Goal: Transaction & Acquisition: Obtain resource

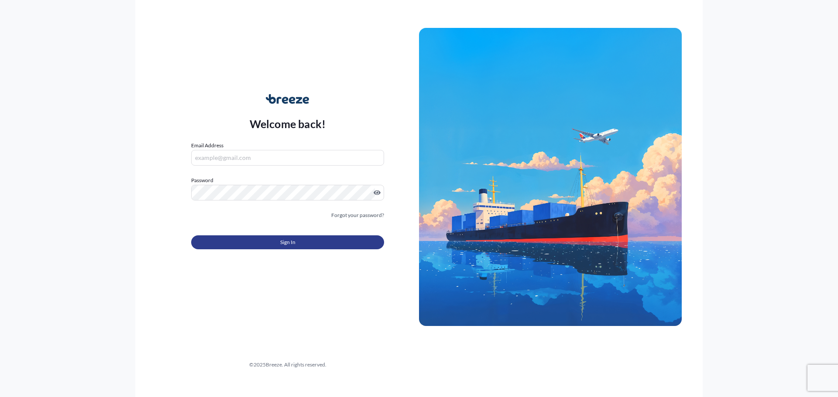
type input "[EMAIL_ADDRESS][DOMAIN_NAME]"
click at [289, 244] on button "Sign In" at bounding box center [287, 243] width 193 height 14
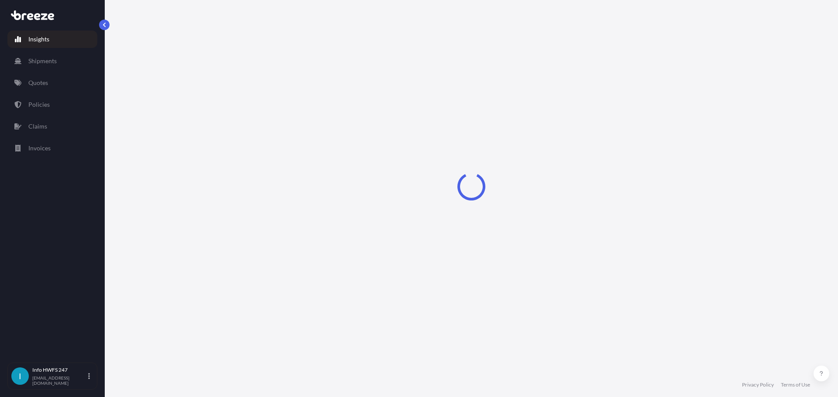
select select "2025"
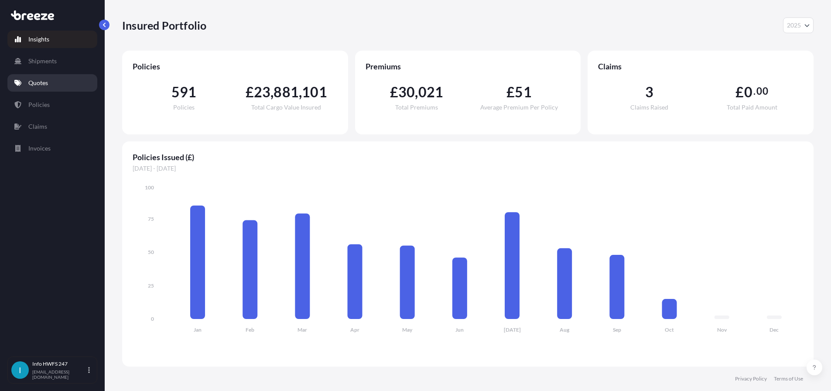
click at [51, 81] on link "Quotes" at bounding box center [52, 82] width 90 height 17
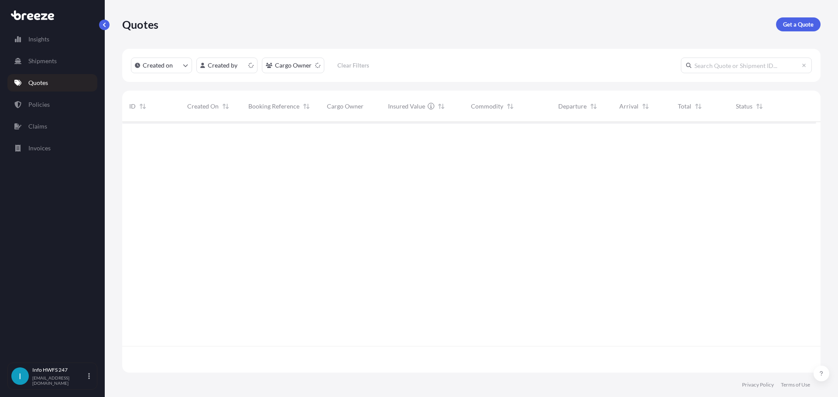
scroll to position [240, 687]
click at [785, 40] on div "Quotes Get a Quote" at bounding box center [471, 24] width 698 height 49
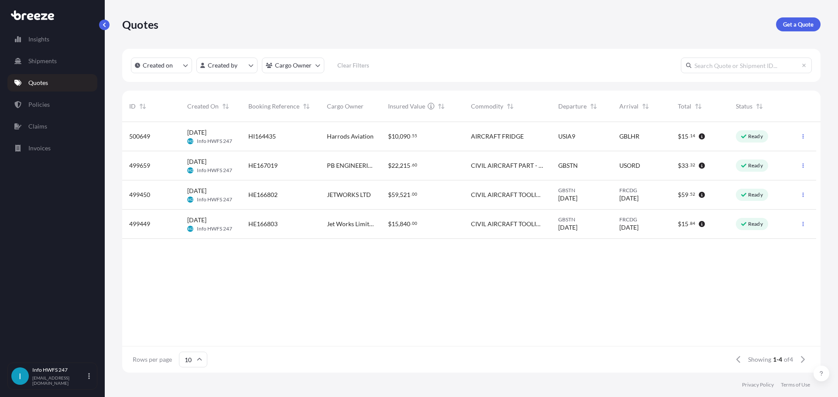
click at [784, 29] on p "Get a Quote" at bounding box center [798, 24] width 31 height 9
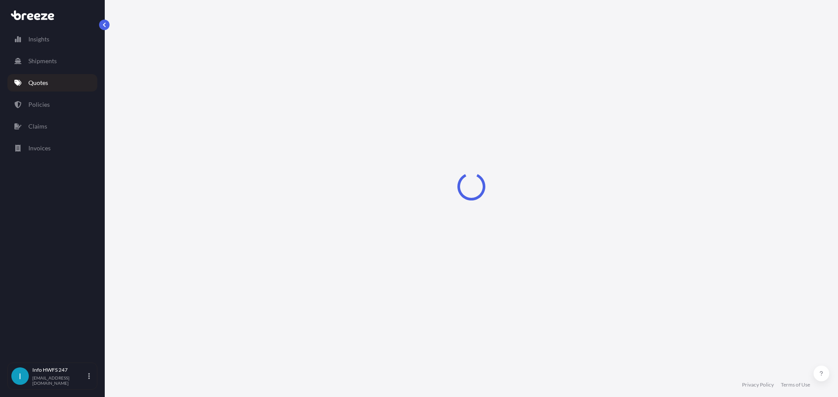
select select "Road"
select select "Air"
select select "1"
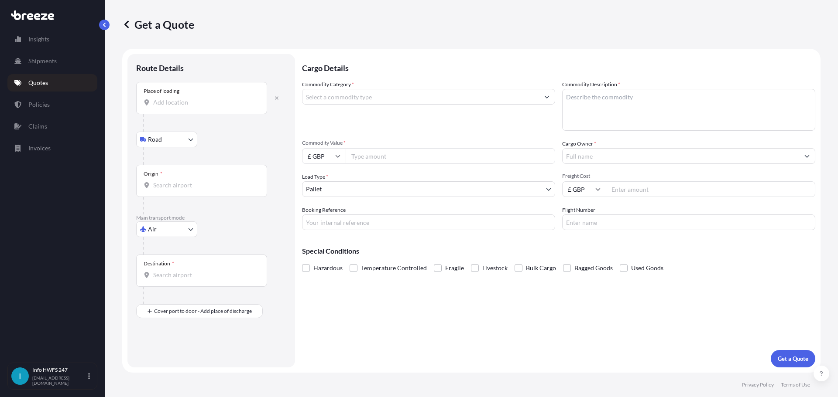
click at [182, 114] on div "Place of loading" at bounding box center [201, 98] width 131 height 32
click at [182, 107] on input "Place of loading" at bounding box center [204, 102] width 103 height 9
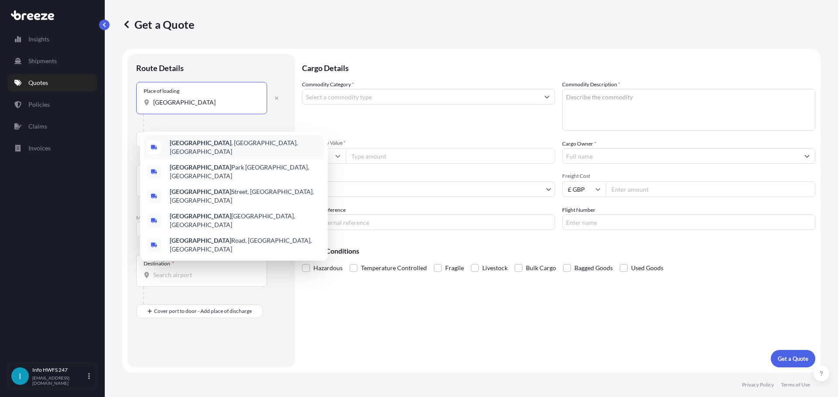
click at [191, 147] on b "[GEOGRAPHIC_DATA]" at bounding box center [201, 142] width 62 height 7
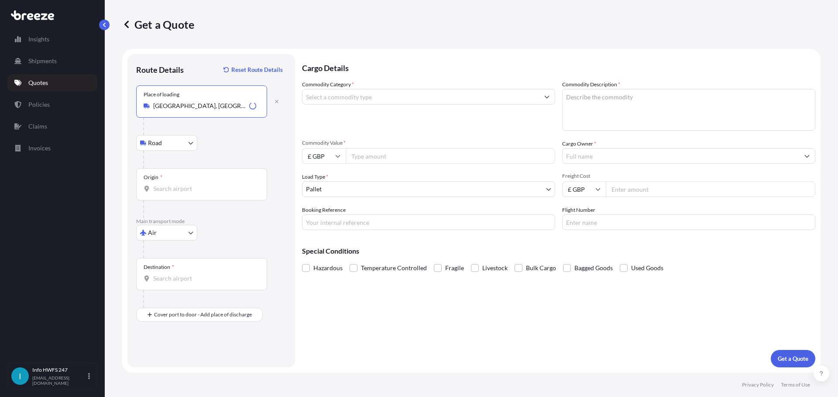
drag, startPoint x: 216, startPoint y: 118, endPoint x: 147, endPoint y: 118, distance: 69.8
click at [147, 118] on div "Place of loading [GEOGRAPHIC_DATA], [GEOGRAPHIC_DATA], [GEOGRAPHIC_DATA]" at bounding box center [201, 101] width 131 height 32
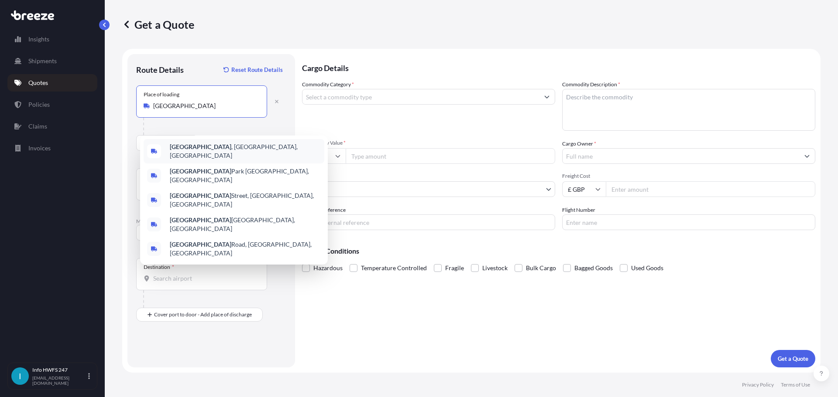
click at [123, 122] on div "Get a Quote Route Details Reset Route Details Place of loading SUFFOLK Road Roa…" at bounding box center [471, 186] width 733 height 373
drag, startPoint x: 190, startPoint y: 116, endPoint x: 142, endPoint y: 114, distance: 48.0
click at [142, 114] on div "Place of loading [GEOGRAPHIC_DATA]" at bounding box center [201, 101] width 131 height 32
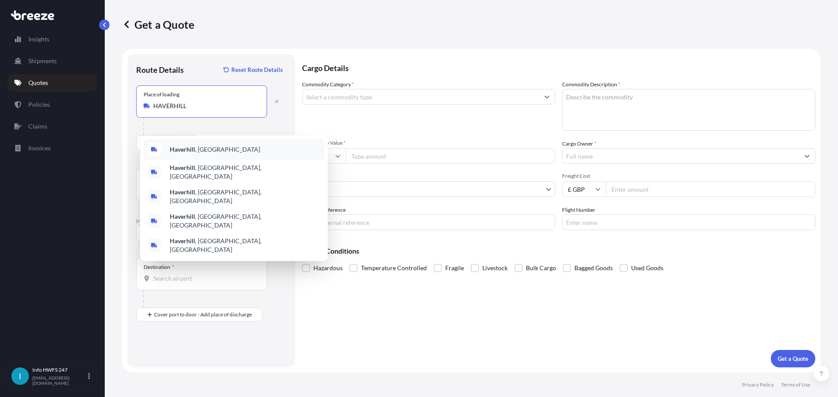
click at [210, 151] on div "Haverhill , [GEOGRAPHIC_DATA]" at bounding box center [234, 149] width 181 height 21
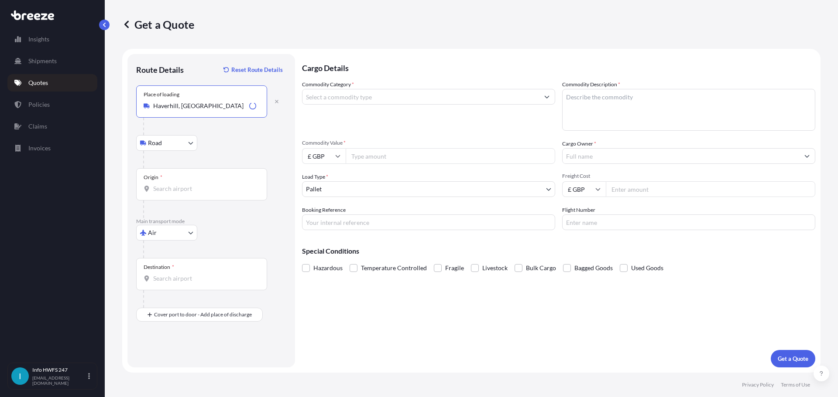
type input "Haverhill, [GEOGRAPHIC_DATA]"
click at [196, 201] on div "Origin *" at bounding box center [201, 184] width 131 height 32
click at [196, 193] on input "Origin *" at bounding box center [204, 189] width 103 height 9
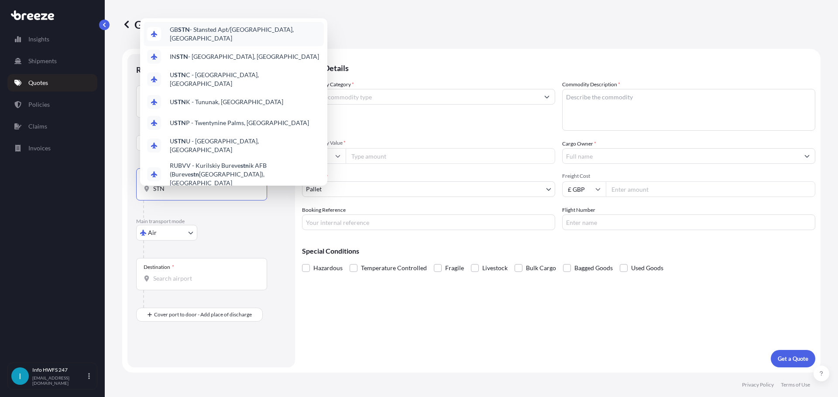
click at [225, 25] on span "GB STN - Stansted Apt/[GEOGRAPHIC_DATA], [GEOGRAPHIC_DATA]" at bounding box center [245, 33] width 150 height 17
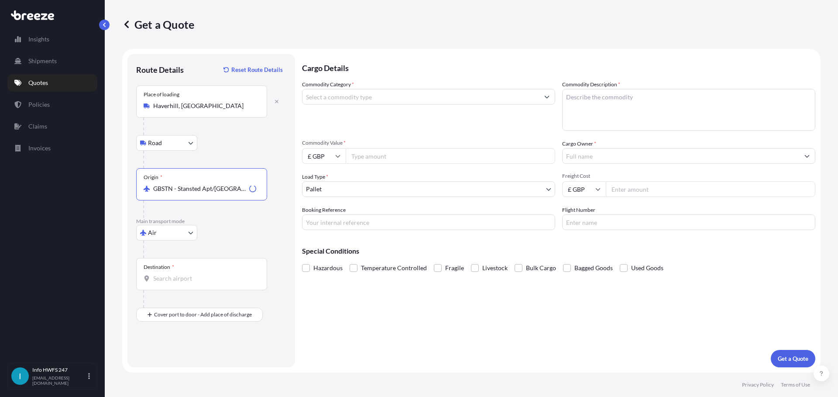
type input "GBSTN - Stansted Apt/[GEOGRAPHIC_DATA], [GEOGRAPHIC_DATA]"
click at [202, 291] on div "Destination *" at bounding box center [201, 274] width 131 height 32
click at [202, 283] on input "Destination *" at bounding box center [204, 278] width 103 height 9
type input "E"
type input "USMEM - [GEOGRAPHIC_DATA], [GEOGRAPHIC_DATA]"
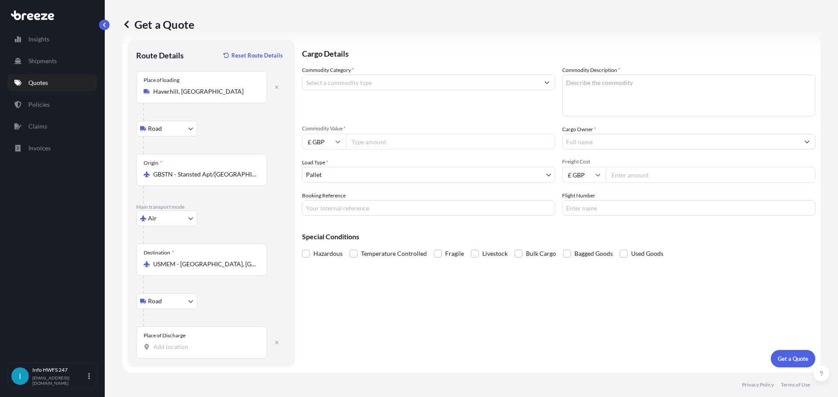
scroll to position [65, 0]
drag, startPoint x: 200, startPoint y: 337, endPoint x: 198, endPoint y: 341, distance: 4.9
click at [198, 343] on input "Place of Discharge" at bounding box center [204, 347] width 103 height 9
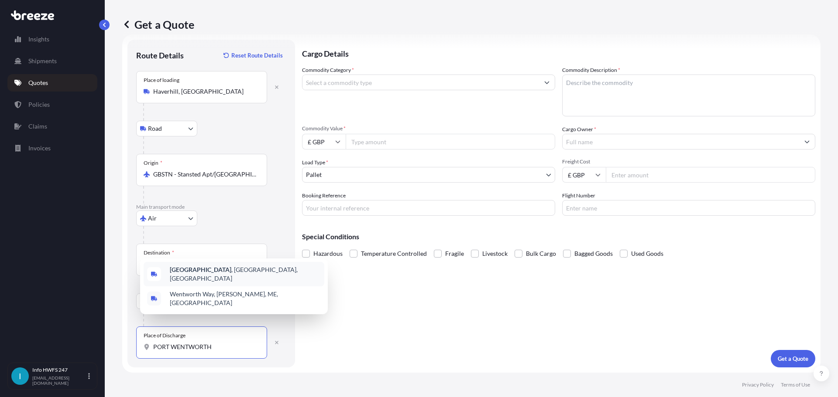
click at [223, 275] on span "[GEOGRAPHIC_DATA] , [GEOGRAPHIC_DATA], [GEOGRAPHIC_DATA]" at bounding box center [245, 274] width 151 height 17
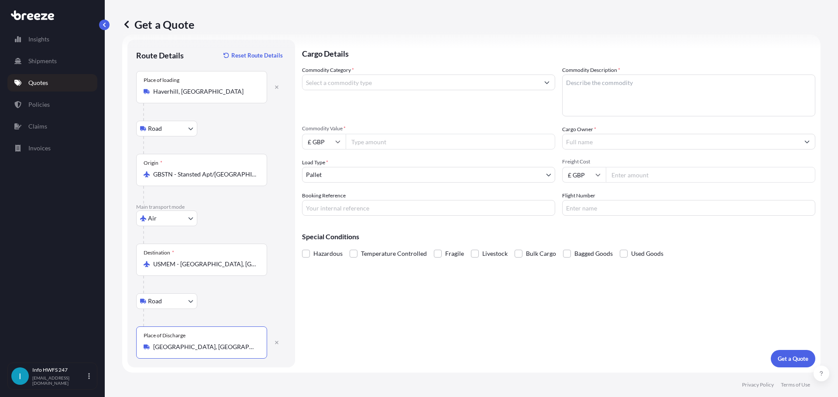
scroll to position [0, 0]
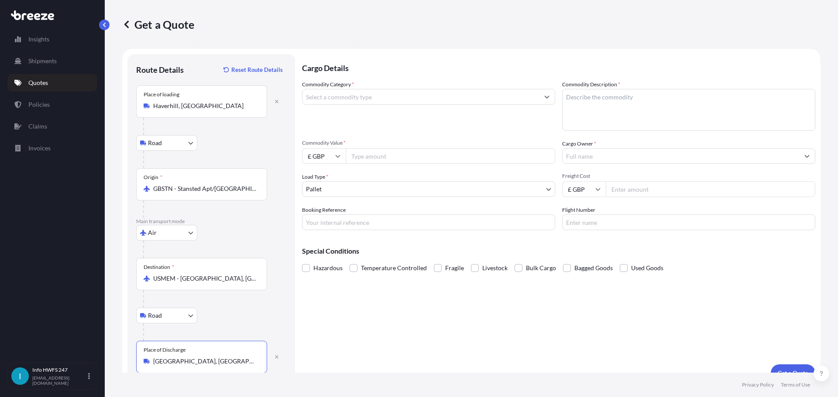
type input "[GEOGRAPHIC_DATA], [GEOGRAPHIC_DATA], [GEOGRAPHIC_DATA]"
click at [392, 105] on input "Commodity Category *" at bounding box center [420, 97] width 236 height 16
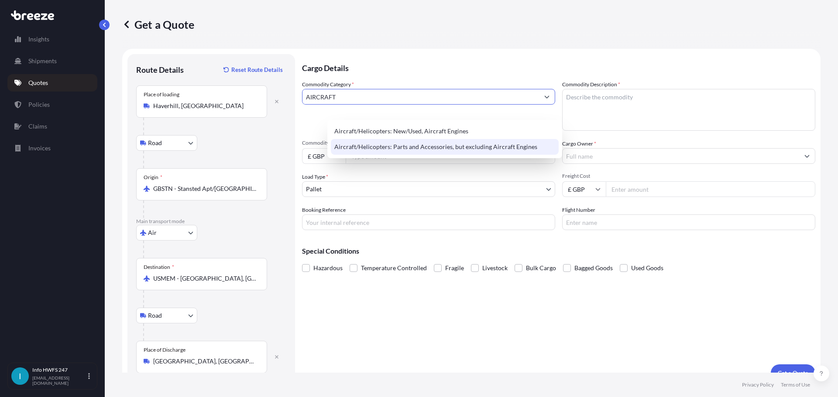
click at [436, 147] on div "Aircraft/Helicopters: Parts and Accessories, but excluding Aircraft Engines" at bounding box center [445, 147] width 228 height 16
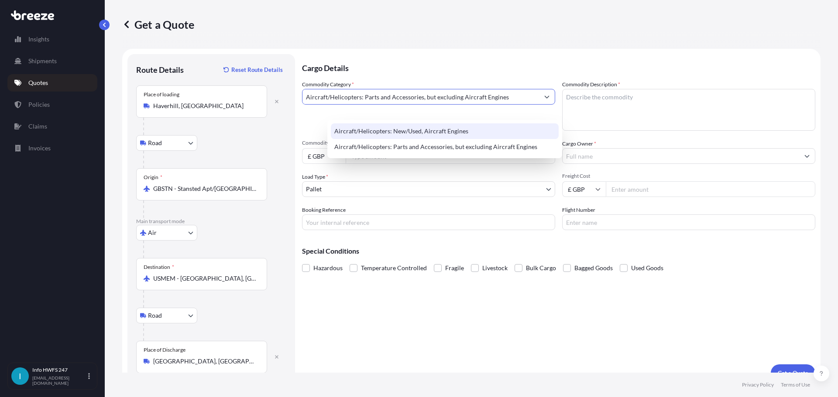
type input "Aircraft/Helicopters: Parts and Accessories, but excluding Aircraft Engines"
click at [693, 120] on textarea "Commodity Description *" at bounding box center [688, 110] width 253 height 42
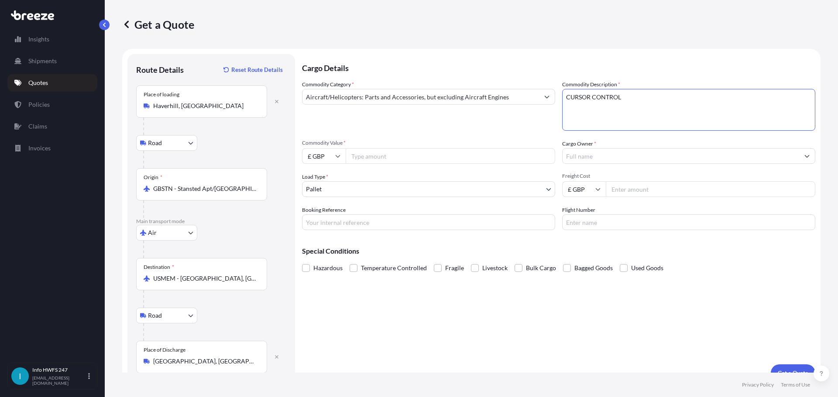
type textarea "CURSOR CONTROL"
click at [402, 164] on input "Commodity Value *" at bounding box center [449, 156] width 209 height 16
type input "7500"
click at [345, 164] on input "£ GBP" at bounding box center [324, 156] width 44 height 16
click at [349, 237] on div "$ USD" at bounding box center [348, 233] width 37 height 17
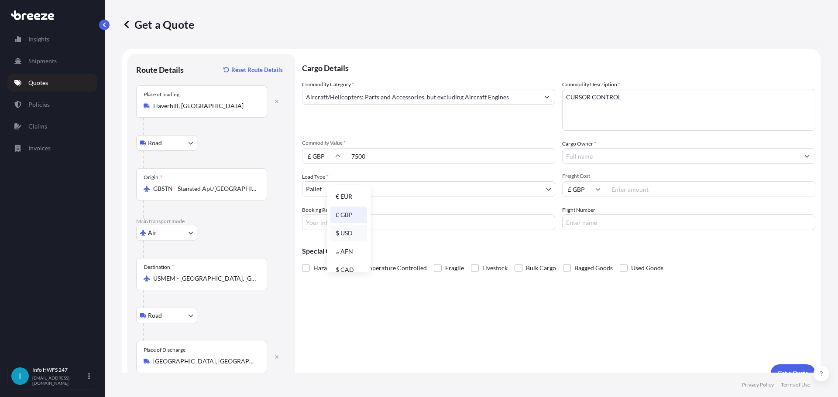
type input "$ USD"
click at [630, 164] on input "Cargo Owner *" at bounding box center [680, 156] width 236 height 16
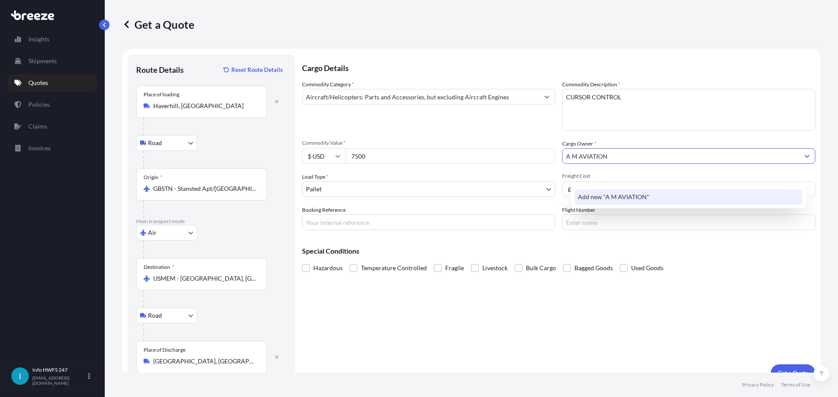
click at [605, 198] on span "Add new "A M AVIATION"" at bounding box center [614, 197] width 72 height 9
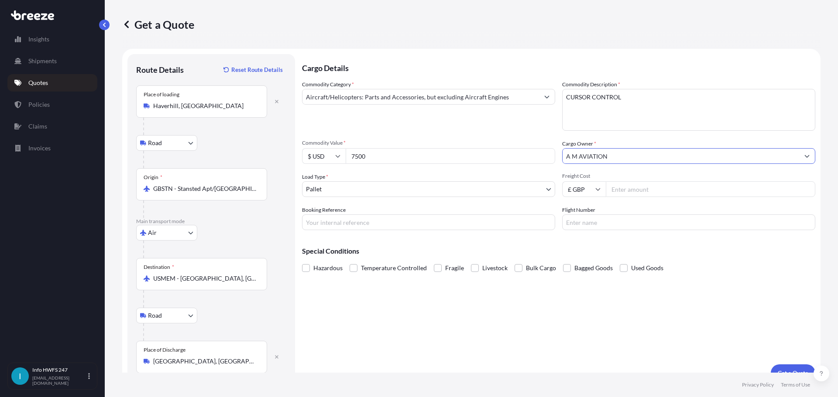
click at [625, 164] on input "A M AVIATION" at bounding box center [680, 156] width 236 height 16
click at [581, 164] on input "A M AVIATION" at bounding box center [680, 156] width 236 height 16
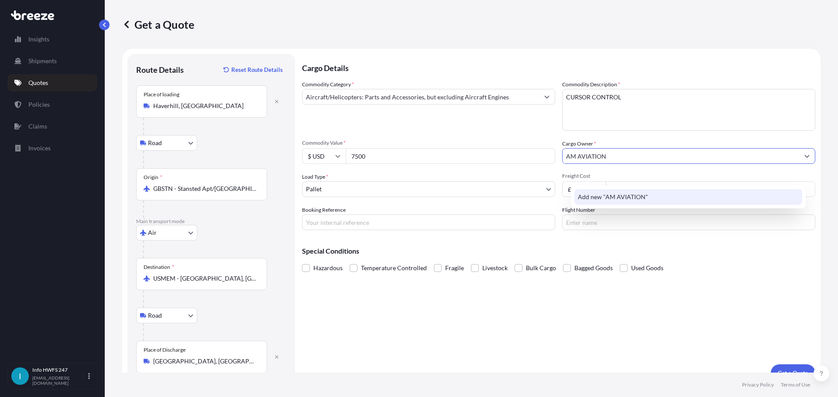
click at [620, 198] on span "Add new "AM AVIATION"" at bounding box center [613, 197] width 70 height 9
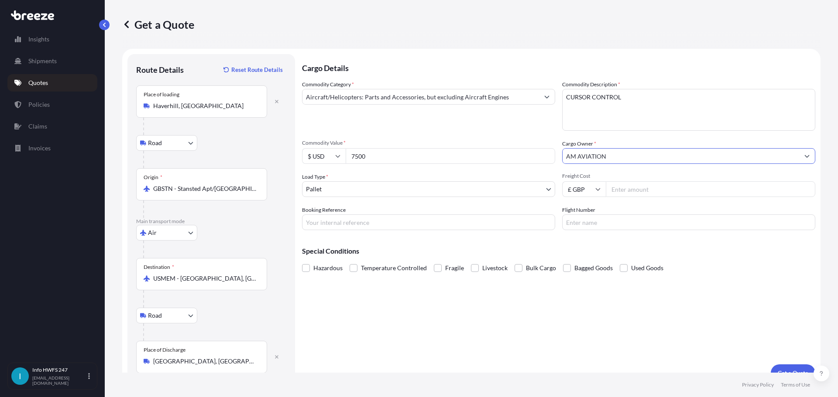
click at [804, 159] on icon "Show suggestions" at bounding box center [806, 156] width 5 height 5
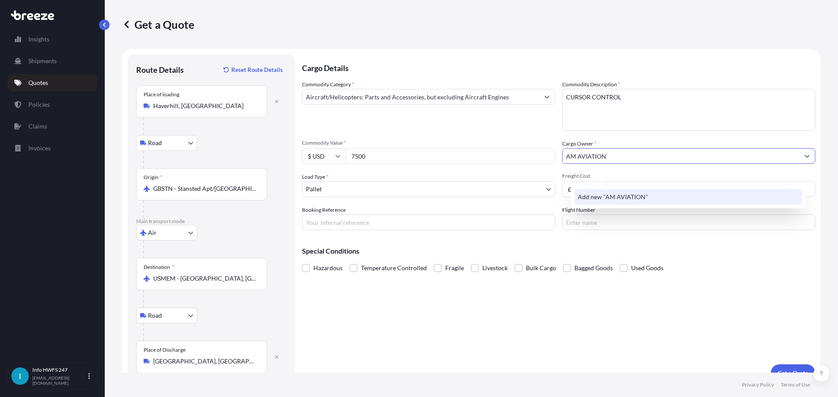
click at [582, 200] on span "Add new "AM AVIATION"" at bounding box center [613, 197] width 70 height 9
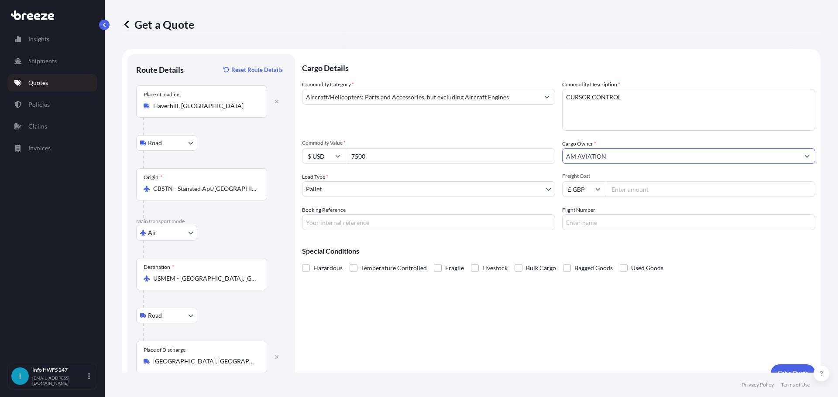
type input "AM AVIATION"
click at [362, 208] on body "1 option available. 1 option available. Insights Shipments Quotes Policies Clai…" at bounding box center [419, 198] width 838 height 397
click at [438, 230] on input "Booking Reference" at bounding box center [428, 223] width 253 height 16
type input "HE167775"
click at [614, 230] on input "Flight Number" at bounding box center [688, 223] width 253 height 16
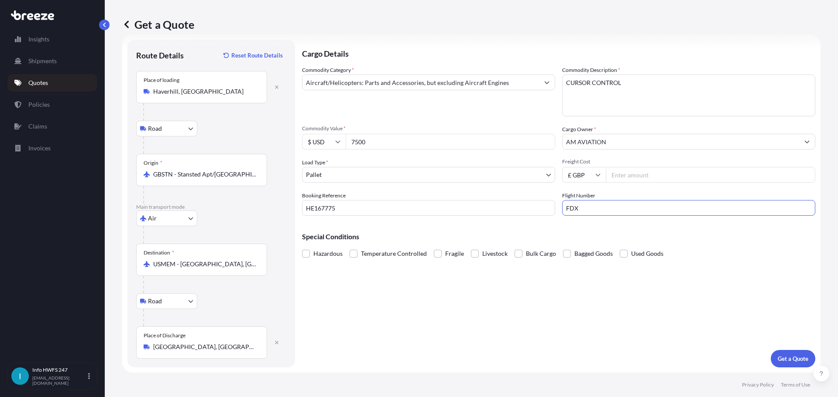
scroll to position [65, 0]
type input "FDX"
click at [783, 355] on p "Get a Quote" at bounding box center [792, 359] width 31 height 9
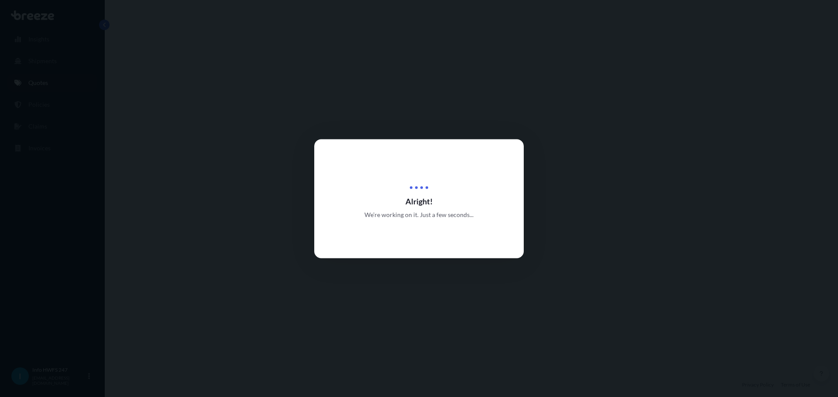
select select "Road"
select select "Air"
select select "Road"
select select "1"
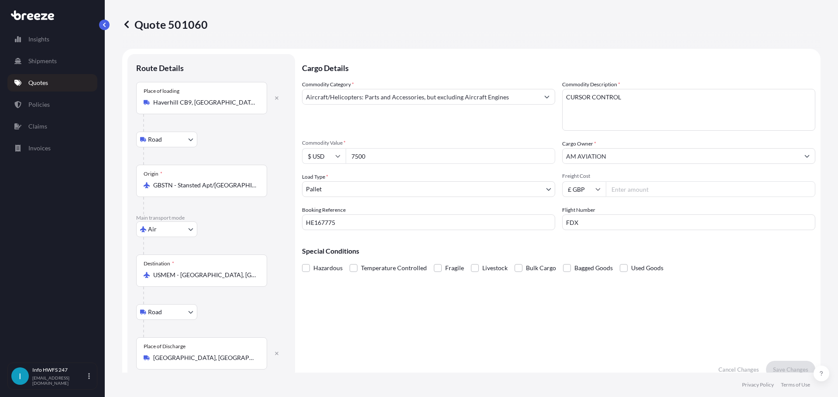
click at [633, 164] on input "AM AVIATION" at bounding box center [680, 156] width 236 height 16
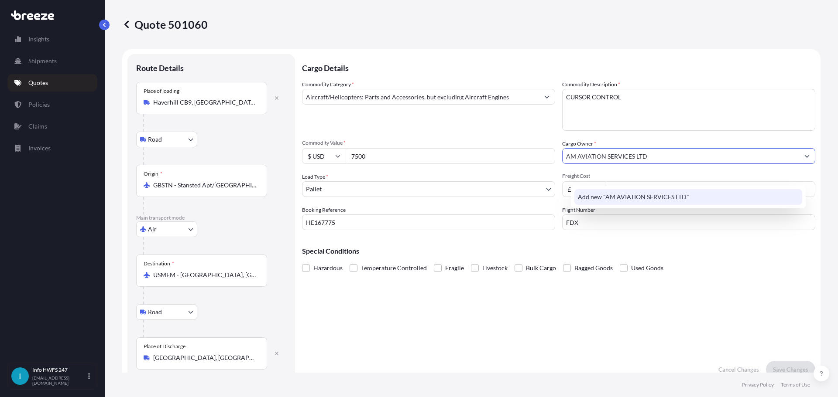
type input "AM AVIATION SERVICES LTD"
click at [760, 275] on div "Special Conditions Hazardous Temperature Controlled Fragile Livestock Bulk Carg…" at bounding box center [558, 256] width 513 height 38
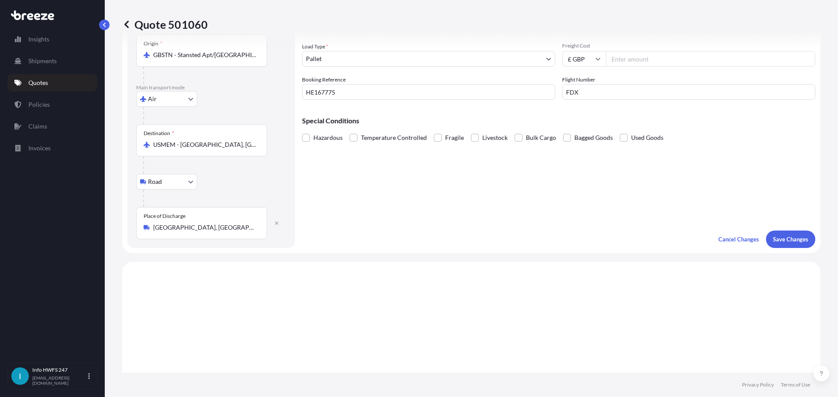
scroll to position [131, 0]
click at [786, 243] on p "Save Changes" at bounding box center [790, 239] width 35 height 9
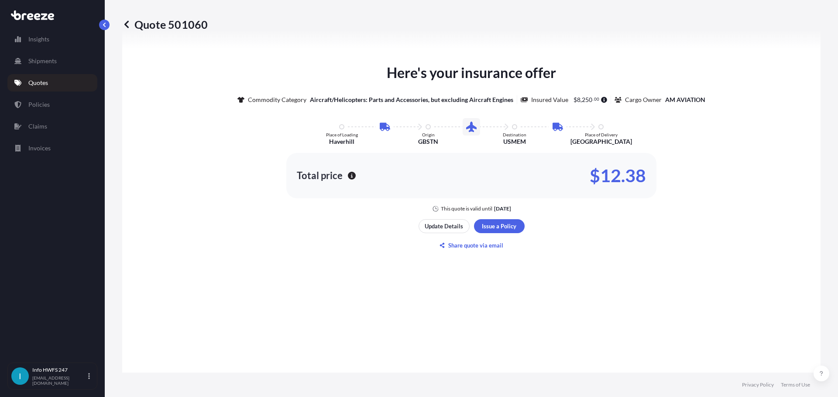
select select "Road"
select select "Air"
select select "Road"
select select "1"
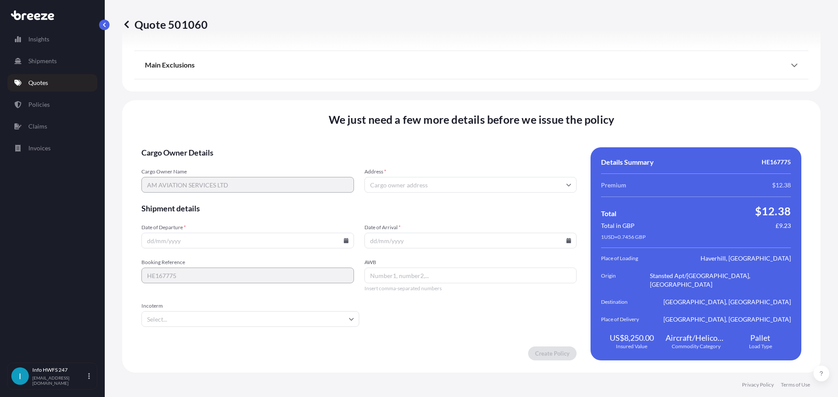
scroll to position [1293, 0]
click at [404, 181] on input "Address *" at bounding box center [470, 185] width 212 height 16
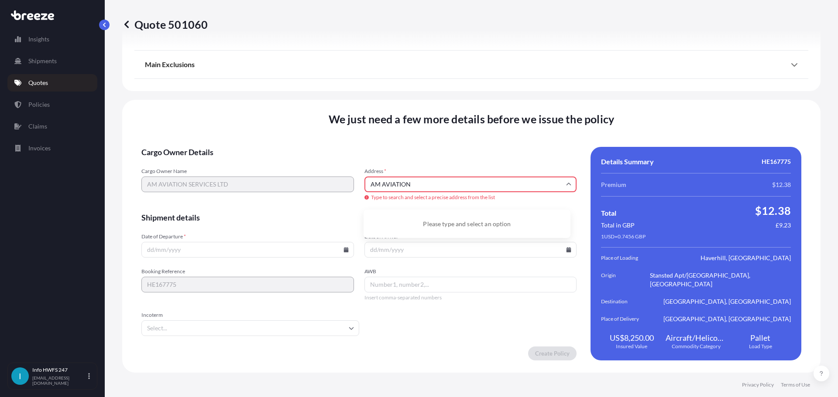
click at [348, 185] on div "Cargo Owner Name AM AVIATION SERVICES LTD Address * AM AVIATION Type to search …" at bounding box center [358, 185] width 435 height 34
click at [467, 219] on li "[STREET_ADDRESS]" at bounding box center [467, 221] width 200 height 17
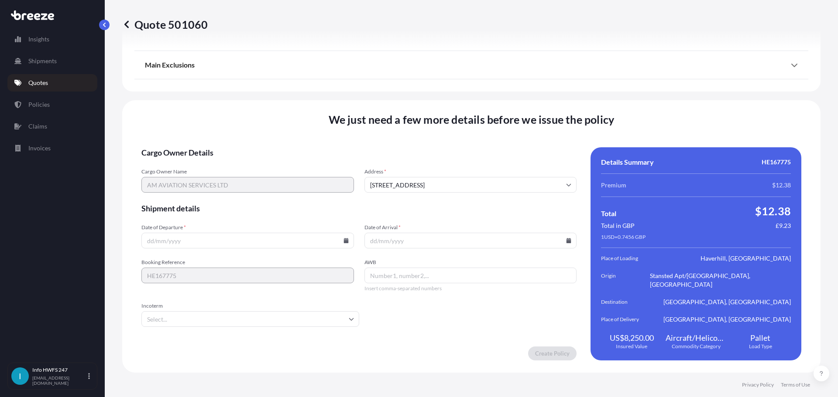
type input "[STREET_ADDRESS][DATE]"
click at [347, 239] on icon at bounding box center [345, 240] width 5 height 5
click at [250, 143] on button "9" at bounding box center [250, 146] width 14 height 14
type input "[DATE]"
click at [566, 238] on icon at bounding box center [568, 240] width 5 height 5
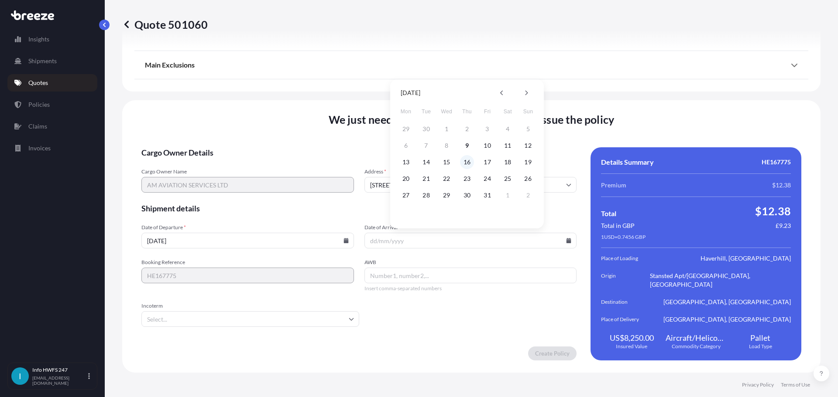
click at [470, 161] on button "16" at bounding box center [467, 162] width 14 height 14
type input "[DATE]"
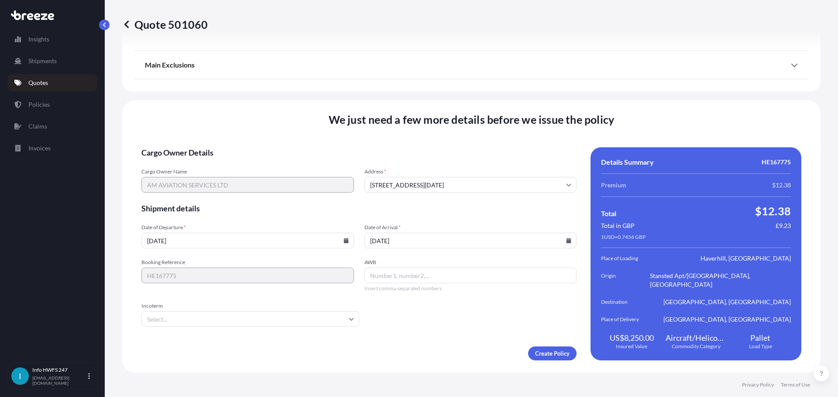
click at [401, 280] on input "AWB" at bounding box center [470, 276] width 212 height 16
click at [396, 270] on input "AWB" at bounding box center [470, 276] width 212 height 16
paste input "885032640187"
type input "885032640187"
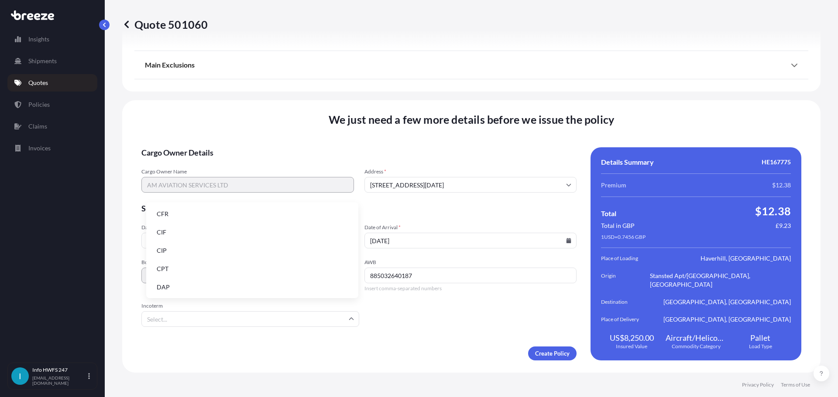
click at [288, 321] on input "Incoterm" at bounding box center [250, 319] width 218 height 16
drag, startPoint x: 187, startPoint y: 278, endPoint x: 187, endPoint y: 284, distance: 6.1
click at [187, 281] on ul "CFR CIF CIP CPT DAP DDP DPU EXW FAS FCA FOB" at bounding box center [252, 306] width 205 height 200
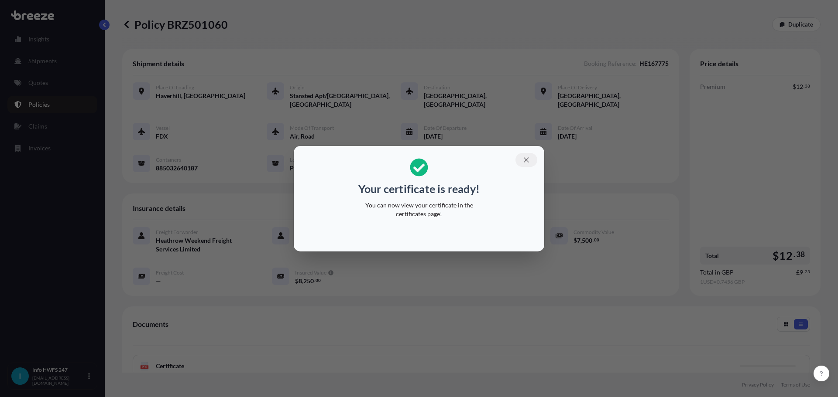
click at [528, 157] on icon "button" at bounding box center [525, 159] width 5 height 5
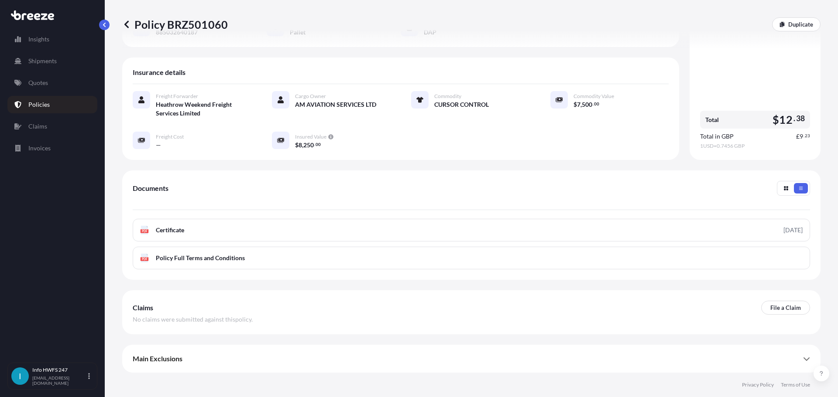
scroll to position [176, 0]
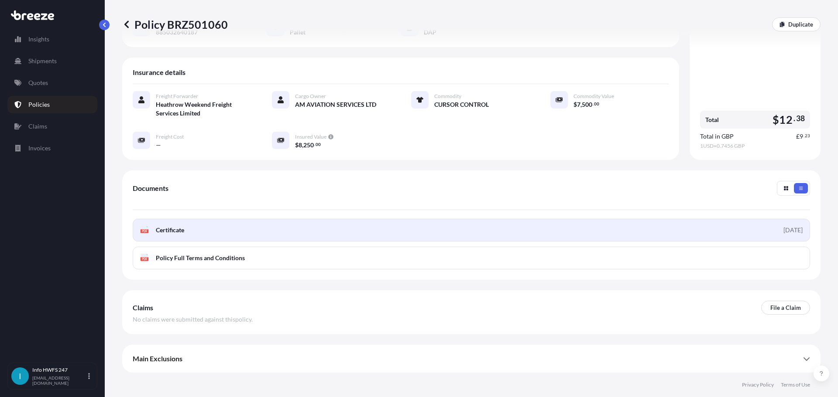
click at [280, 229] on link "PDF Certificate [DATE]" at bounding box center [471, 230] width 677 height 23
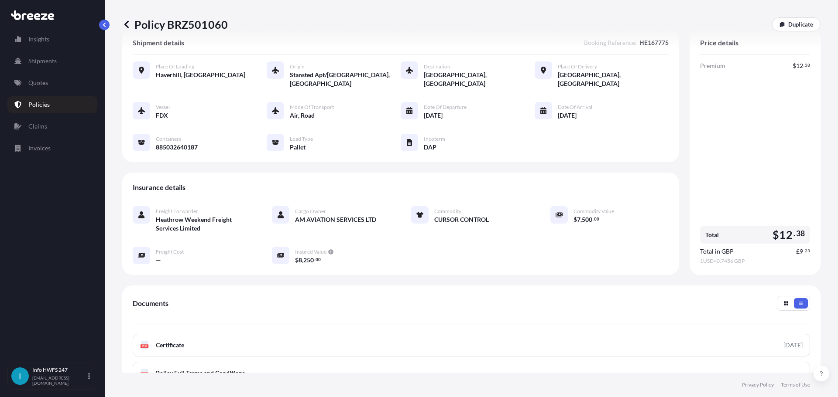
scroll to position [0, 0]
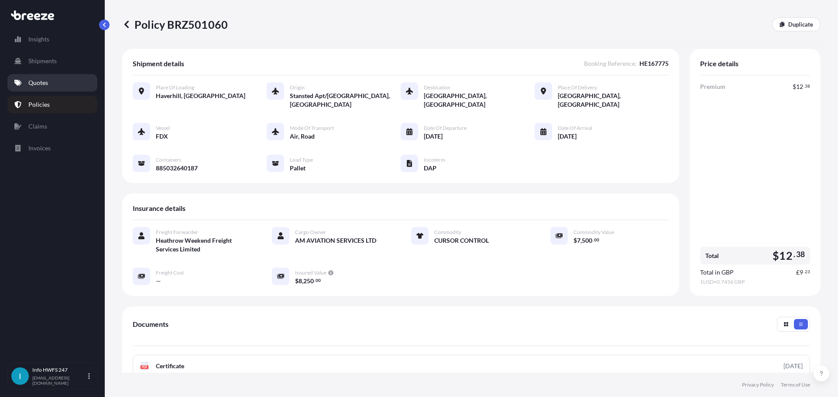
click at [50, 92] on link "Quotes" at bounding box center [52, 82] width 90 height 17
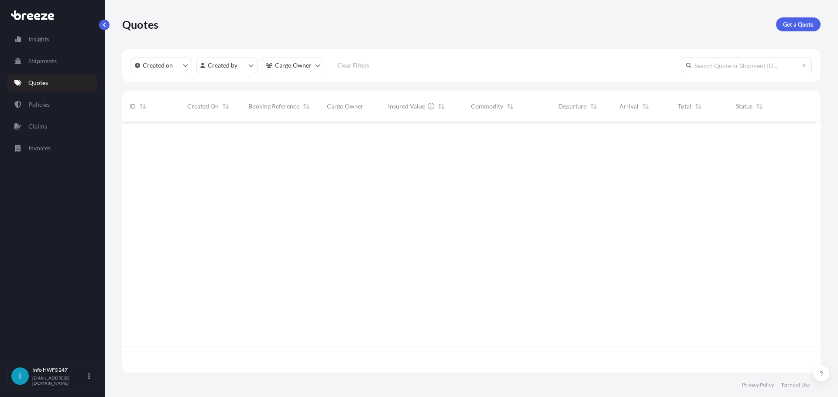
scroll to position [240, 687]
click at [788, 26] on p "Get a Quote" at bounding box center [798, 24] width 31 height 9
select select "Road"
select select "Air"
select select "1"
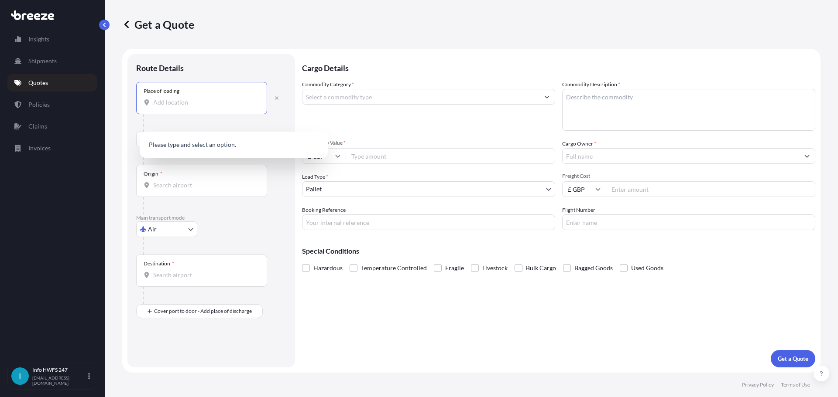
click at [191, 107] on input "Place of loading" at bounding box center [204, 102] width 103 height 9
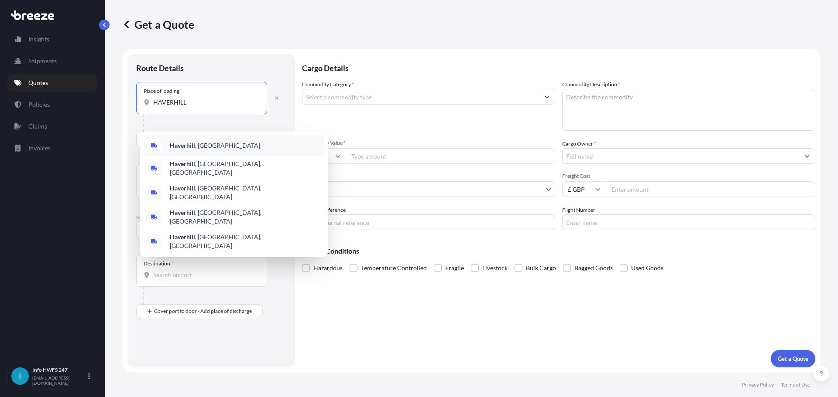
click at [231, 147] on div "Haverhill , [GEOGRAPHIC_DATA]" at bounding box center [234, 145] width 181 height 21
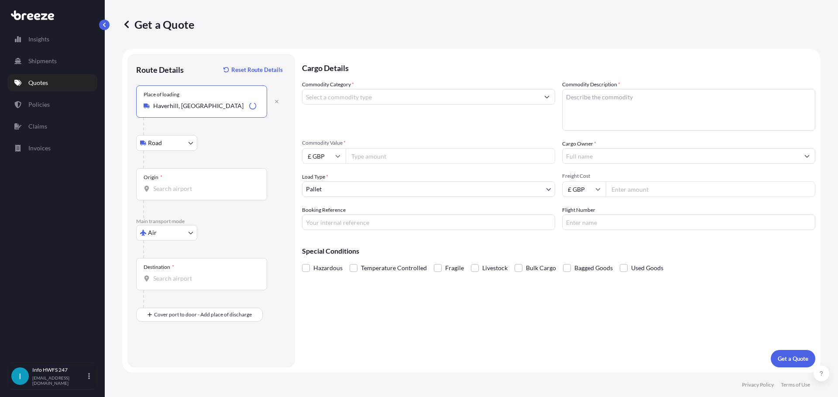
type input "Haverhill, [GEOGRAPHIC_DATA]"
click at [198, 193] on input "Origin *" at bounding box center [204, 189] width 103 height 9
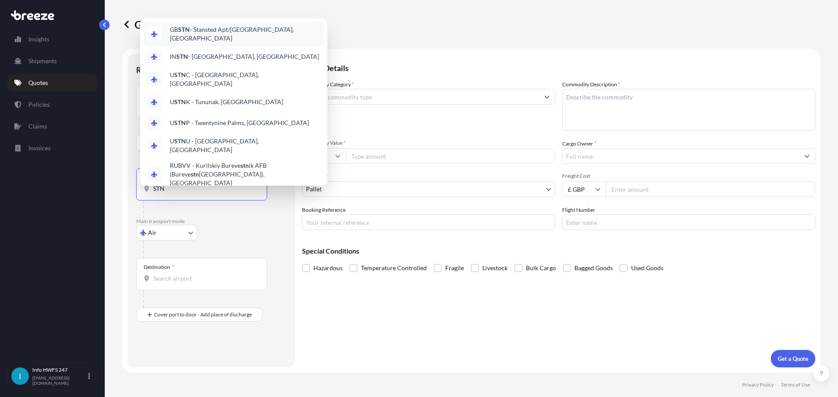
click at [219, 30] on div "GB STN - Stansted Apt/[GEOGRAPHIC_DATA], [GEOGRAPHIC_DATA]" at bounding box center [234, 34] width 180 height 24
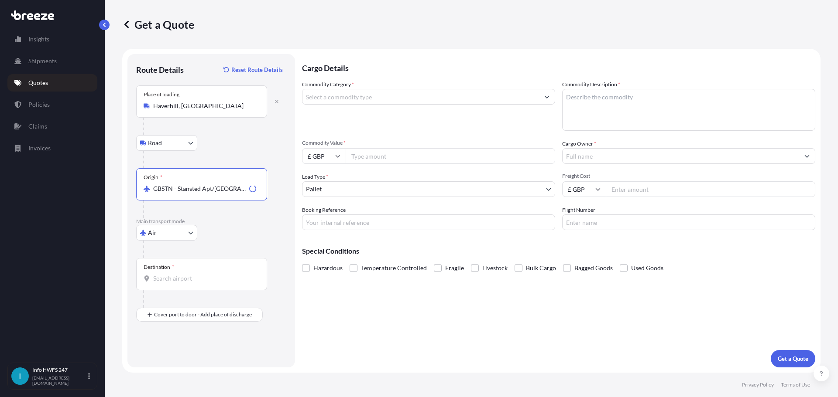
type input "GBSTN - Stansted Apt/[GEOGRAPHIC_DATA], [GEOGRAPHIC_DATA]"
click at [190, 283] on input "Destination *" at bounding box center [204, 278] width 103 height 9
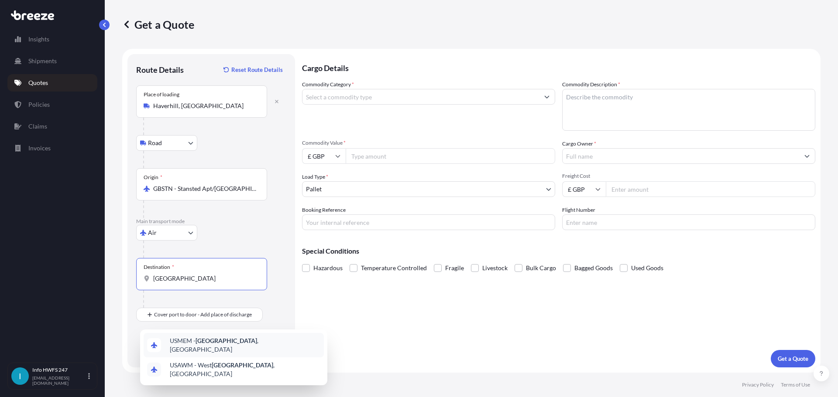
click at [228, 346] on span "USMEM - [GEOGRAPHIC_DATA] , [GEOGRAPHIC_DATA]" at bounding box center [245, 345] width 150 height 17
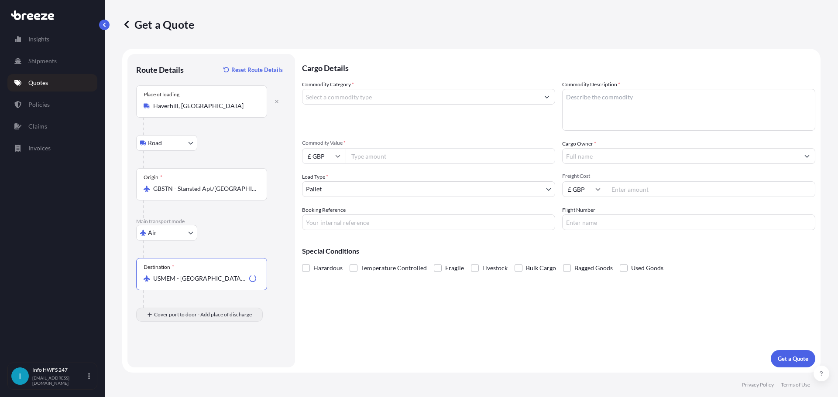
type input "USMEM - [GEOGRAPHIC_DATA], [GEOGRAPHIC_DATA]"
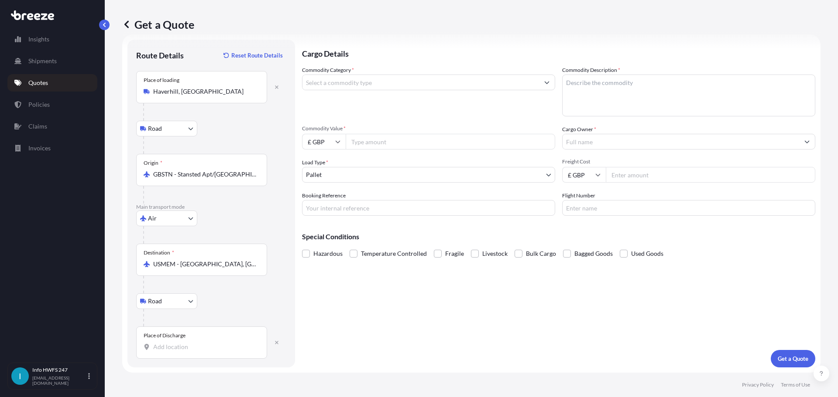
scroll to position [65, 0]
click at [180, 345] on input "Place of Discharge" at bounding box center [204, 347] width 103 height 9
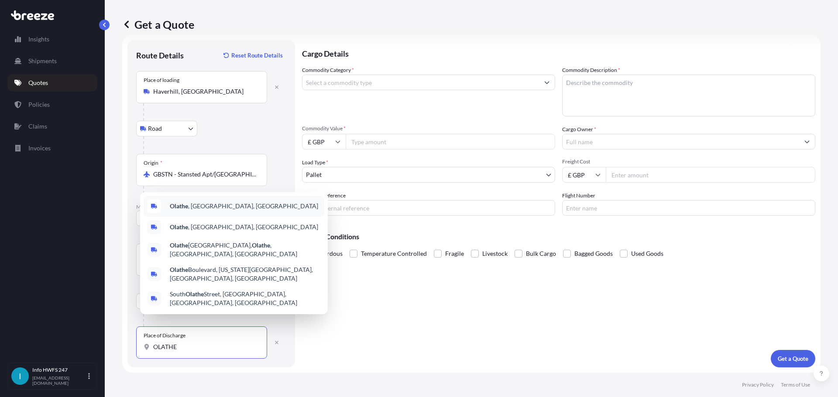
click at [218, 209] on div "Olathe , [GEOGRAPHIC_DATA], [GEOGRAPHIC_DATA]" at bounding box center [234, 206] width 181 height 21
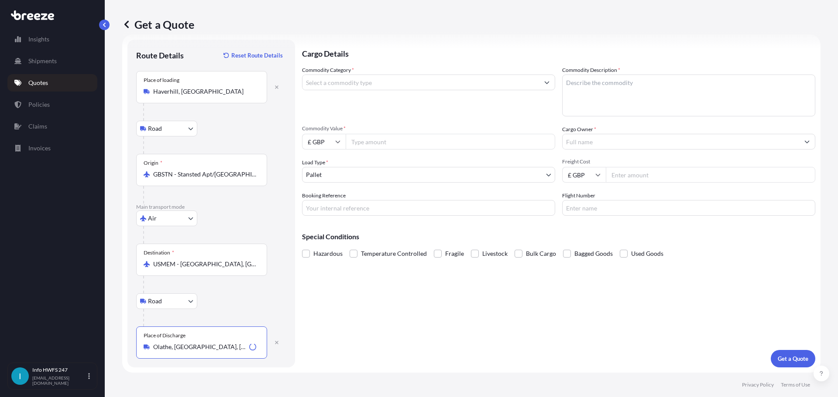
scroll to position [0, 0]
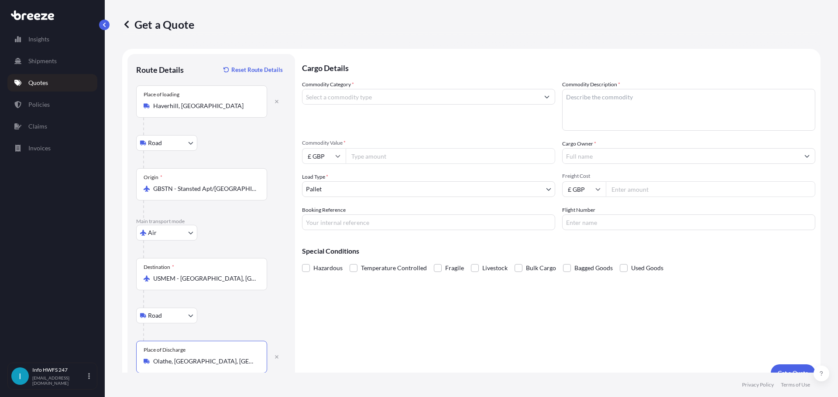
type input "Olathe, [GEOGRAPHIC_DATA], [GEOGRAPHIC_DATA]"
click at [389, 105] on input "Commodity Category *" at bounding box center [420, 97] width 236 height 16
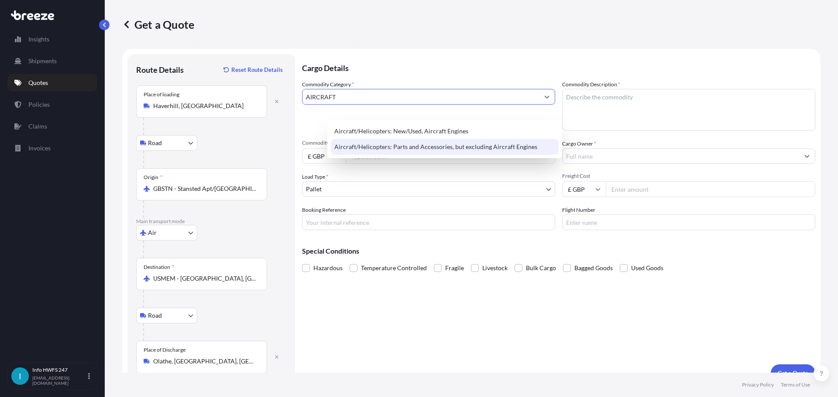
click at [482, 151] on div "Aircraft/Helicopters: Parts and Accessories, but excluding Aircraft Engines" at bounding box center [445, 147] width 228 height 16
type input "Aircraft/Helicopters: Parts and Accessories, but excluding Aircraft Engines"
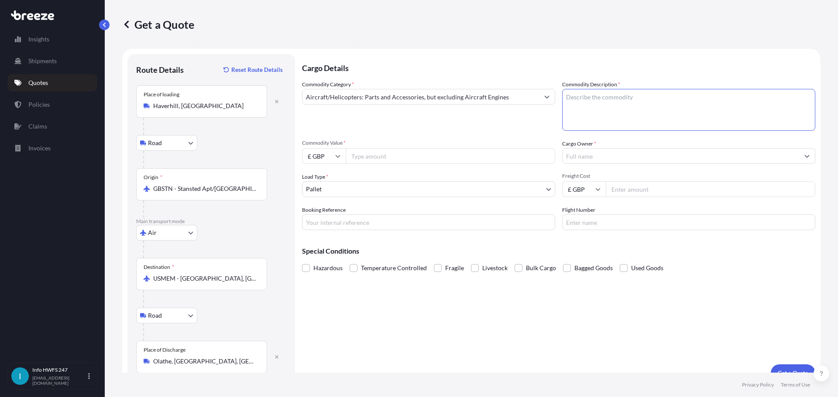
click at [646, 109] on textarea "Commodity Description *" at bounding box center [688, 110] width 253 height 42
type textarea "SMC CONTROLLER"
click at [404, 164] on input "Commodity Value *" at bounding box center [449, 156] width 209 height 16
click at [340, 159] on icon at bounding box center [337, 156] width 5 height 5
click at [347, 237] on div "$ USD" at bounding box center [348, 233] width 37 height 17
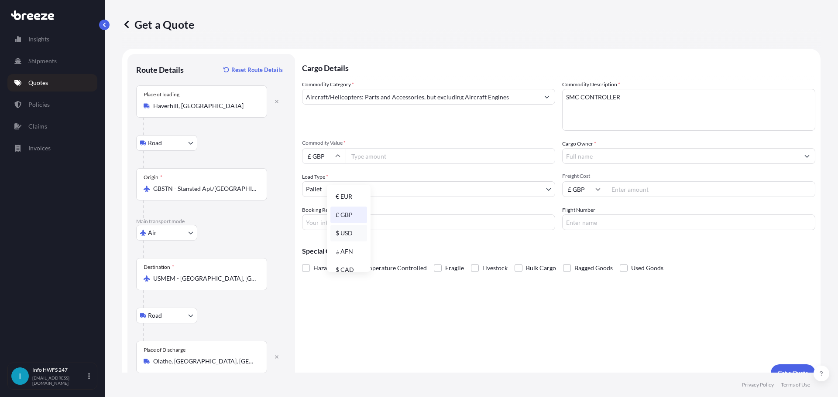
type input "$ USD"
click at [399, 164] on input "Commodity Value *" at bounding box center [449, 156] width 209 height 16
type input "133055"
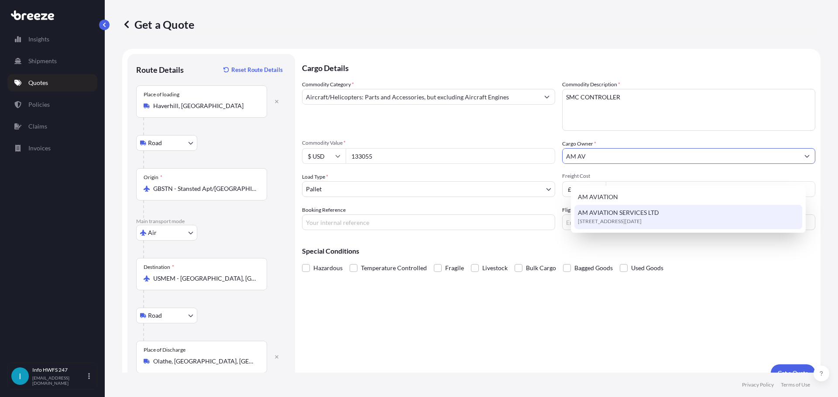
click at [633, 228] on div "AM AVIATION SERVICES LTD [STREET_ADDRESS][DATE]" at bounding box center [688, 217] width 228 height 24
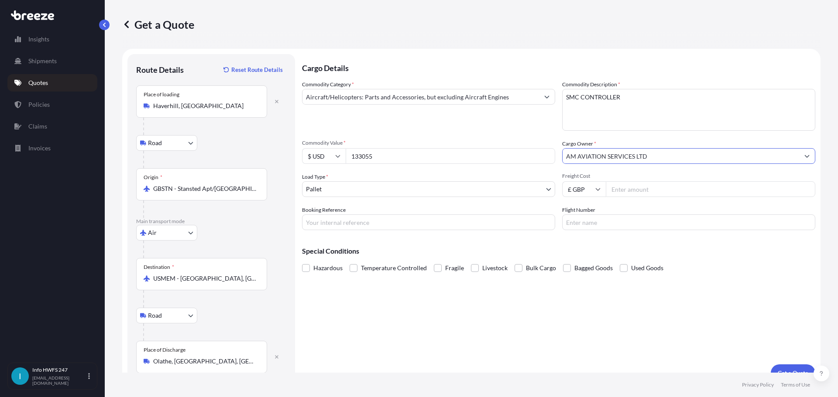
type input "AM AVIATION SERVICES LTD"
click at [369, 212] on body "13 options available. 2 options available. 0 options available. 2 options avail…" at bounding box center [419, 198] width 838 height 397
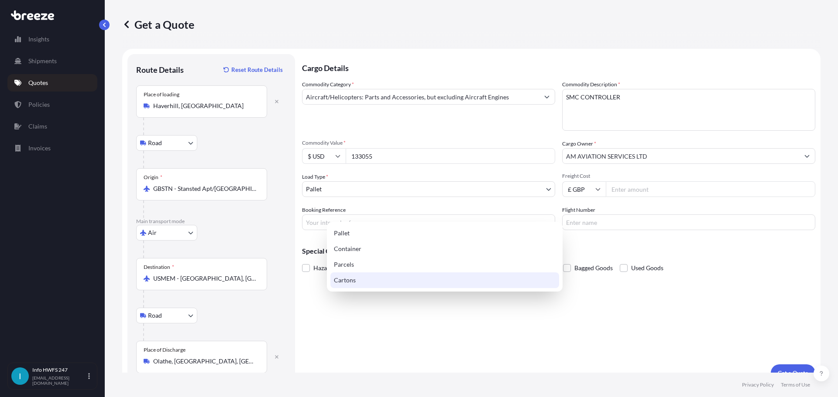
click at [361, 271] on div "Parcels" at bounding box center [444, 265] width 229 height 16
select select "3"
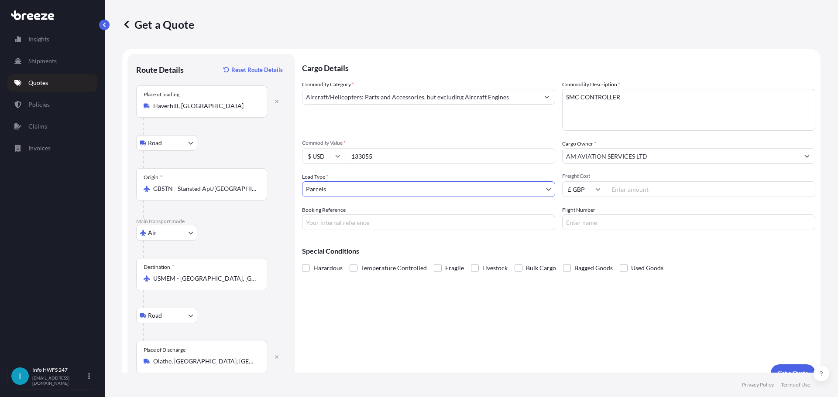
click at [372, 230] on input "Booking Reference" at bounding box center [428, 223] width 253 height 16
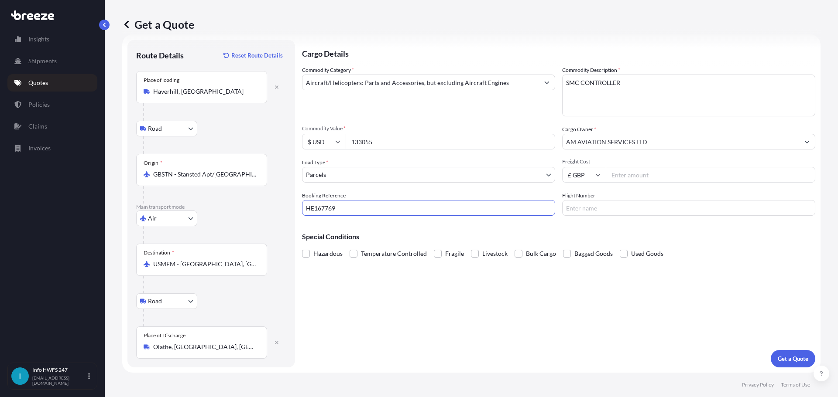
scroll to position [65, 0]
type input "HE167769"
click at [789, 355] on p "Get a Quote" at bounding box center [792, 359] width 31 height 9
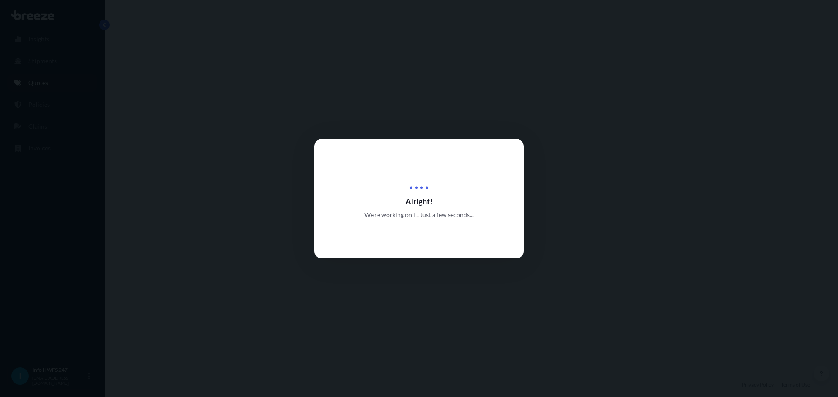
select select "Road"
select select "Air"
select select "Road"
select select "3"
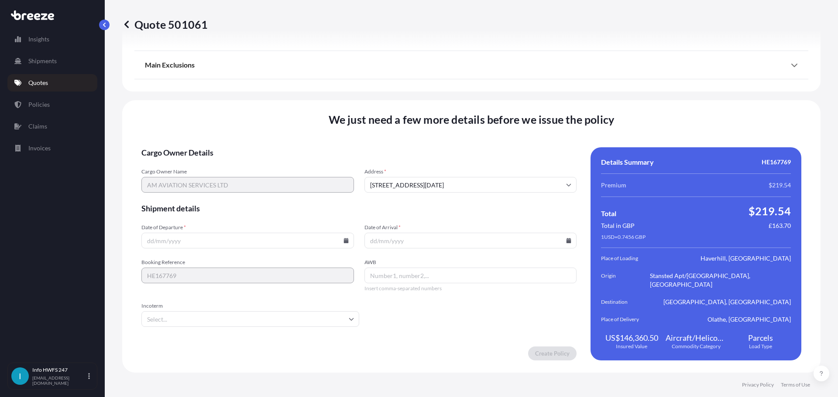
scroll to position [1293, 0]
click at [347, 239] on icon at bounding box center [345, 240] width 5 height 5
click at [244, 145] on button "9" at bounding box center [250, 146] width 14 height 14
type input "[DATE]"
click at [566, 238] on icon at bounding box center [568, 240] width 5 height 5
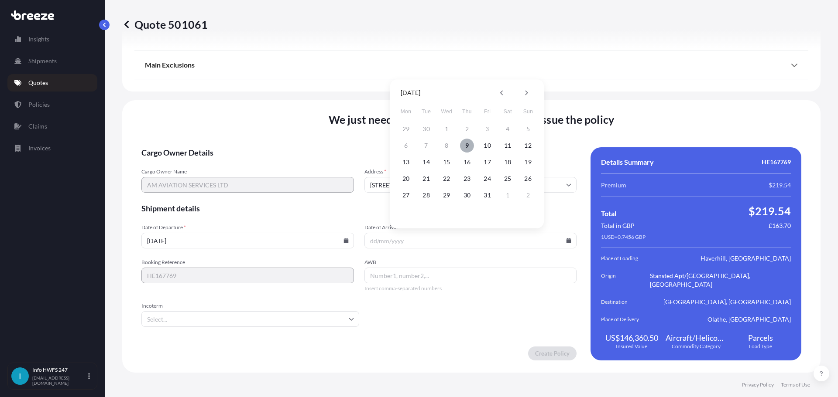
click at [469, 145] on button "9" at bounding box center [467, 146] width 14 height 14
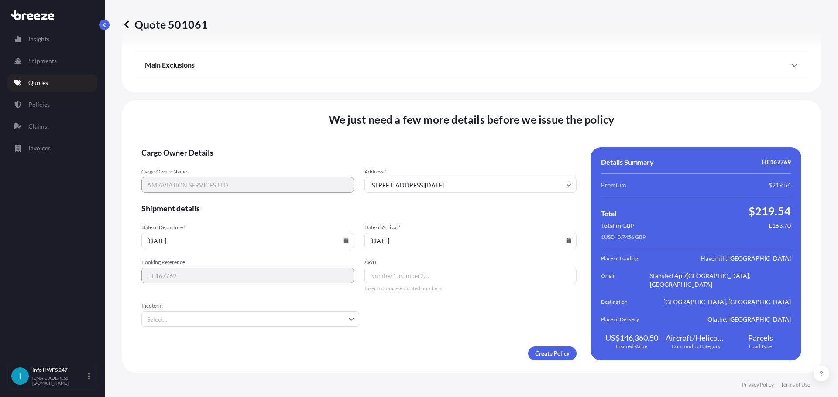
click at [566, 240] on icon at bounding box center [568, 240] width 5 height 5
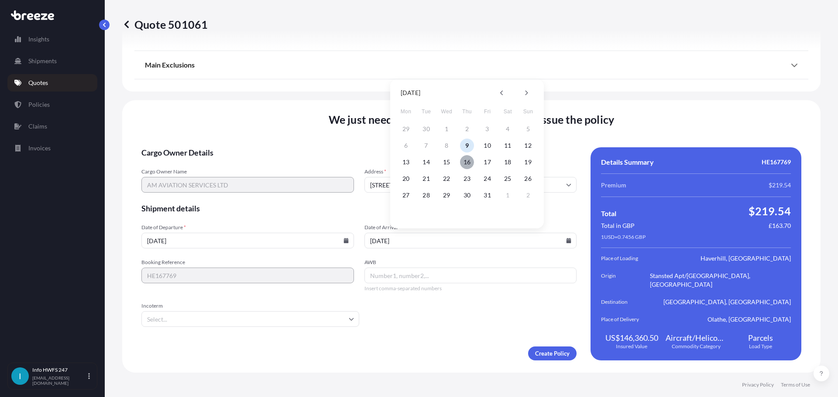
click at [469, 163] on button "16" at bounding box center [467, 162] width 14 height 14
type input "[DATE]"
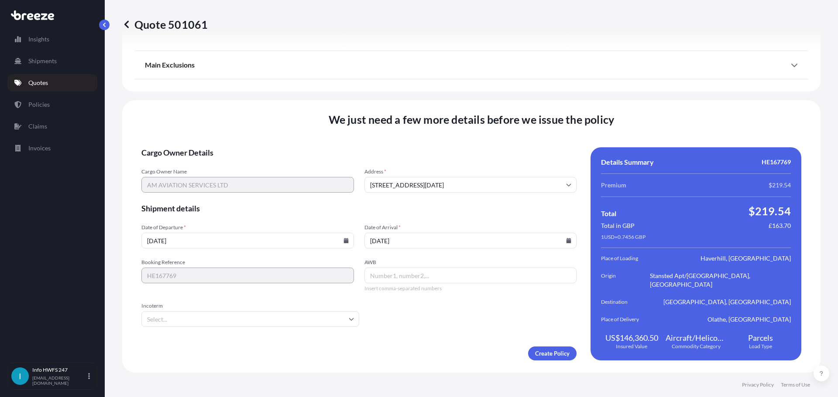
click at [420, 277] on input "AWB" at bounding box center [470, 276] width 212 height 16
click at [397, 277] on input "AWB" at bounding box center [470, 276] width 212 height 16
paste input "885032885865"
type input "885032885865"
click at [332, 315] on input "Incoterm" at bounding box center [250, 319] width 218 height 16
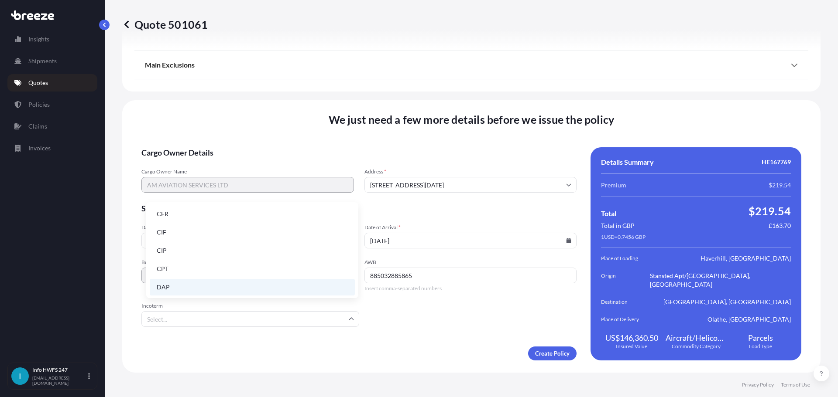
click at [260, 288] on li "DAP" at bounding box center [252, 287] width 205 height 17
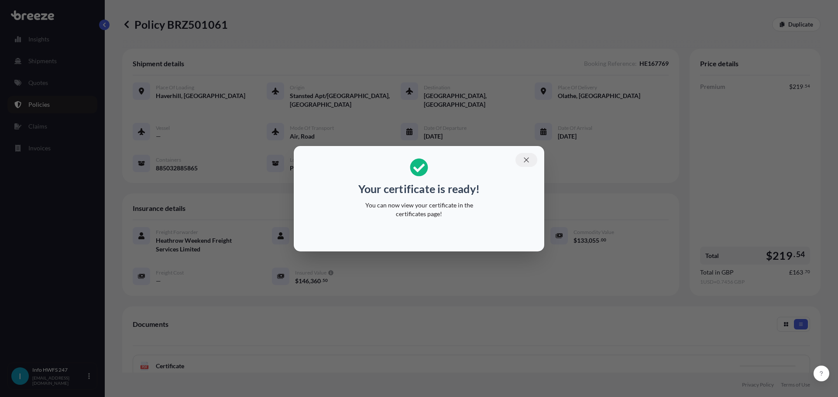
click at [530, 156] on icon "button" at bounding box center [526, 160] width 8 height 8
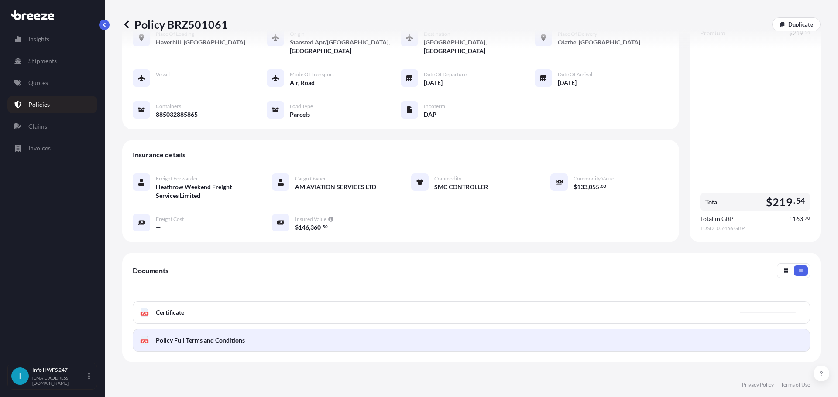
scroll to position [131, 0]
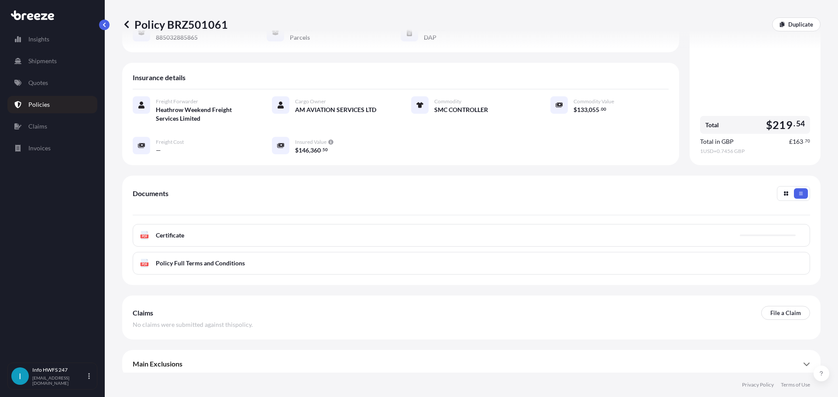
click at [311, 247] on div "PDF Certificate" at bounding box center [471, 235] width 677 height 23
click at [656, 247] on link "PDF Certificate [DATE]" at bounding box center [471, 235] width 677 height 23
